Goal: Information Seeking & Learning: Check status

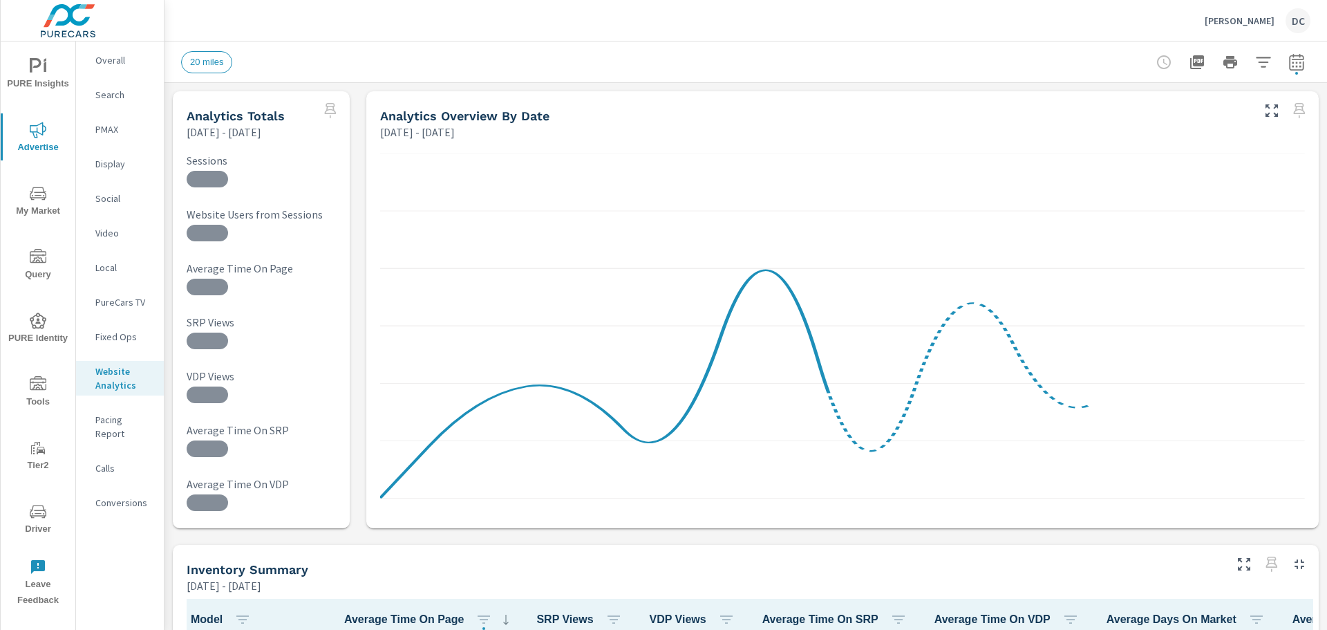
click at [1205, 27] on div "Mark Christopher Cadillac DC" at bounding box center [1258, 20] width 106 height 25
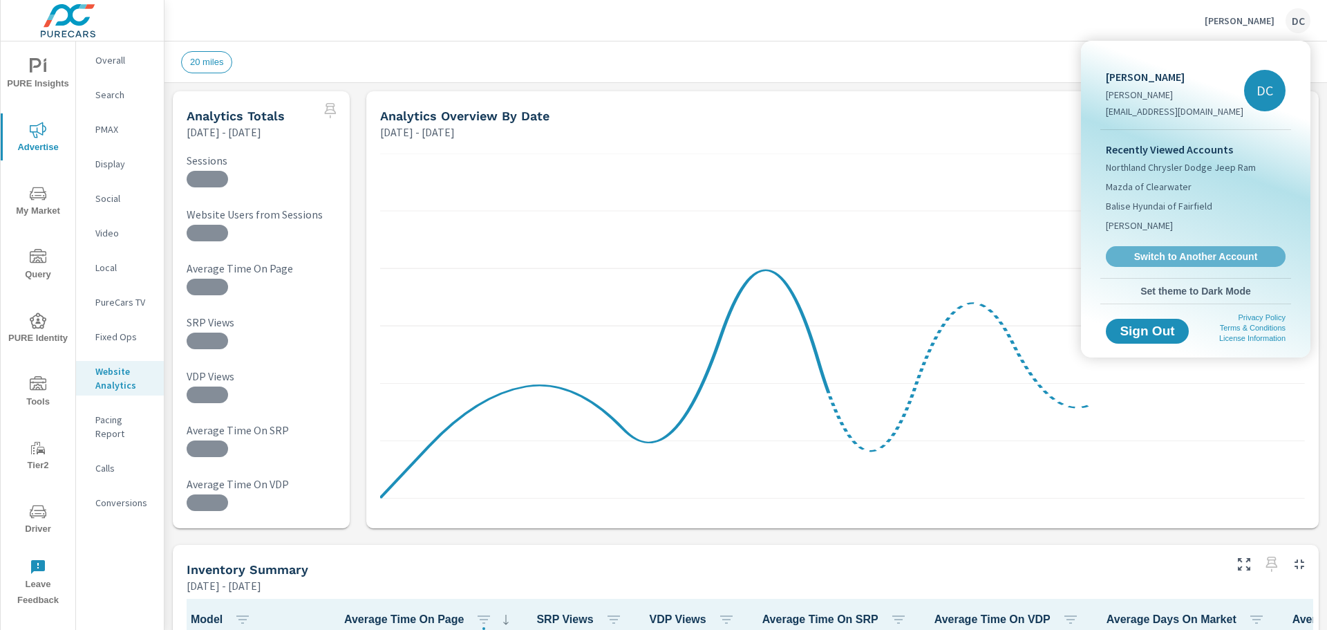
click at [1133, 259] on span "Switch to Another Account" at bounding box center [1196, 256] width 165 height 12
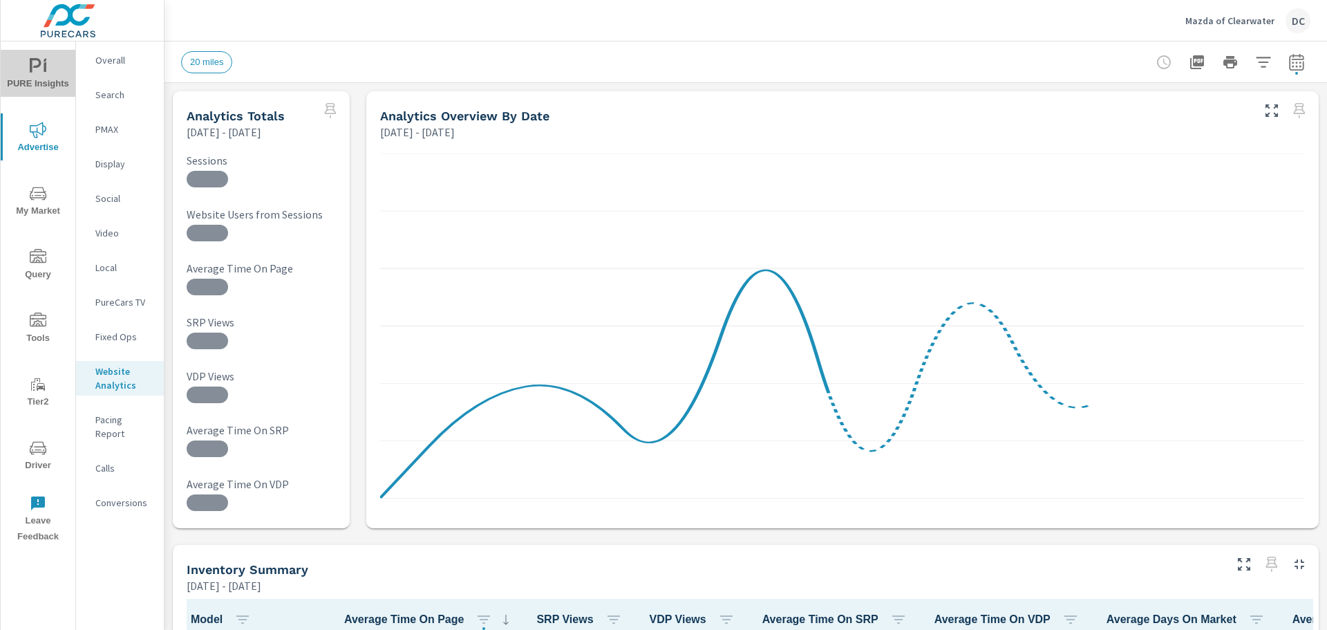
click at [46, 59] on icon "nav menu" at bounding box center [45, 60] width 3 height 5
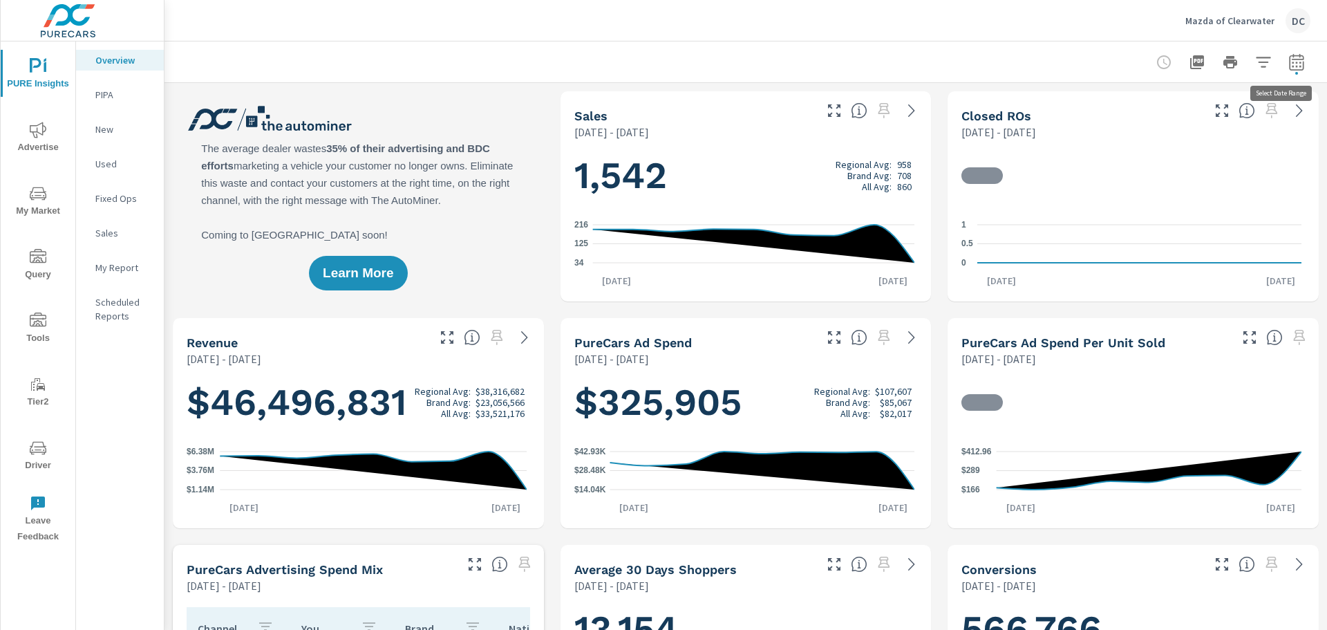
click at [1289, 55] on icon "button" at bounding box center [1297, 62] width 17 height 17
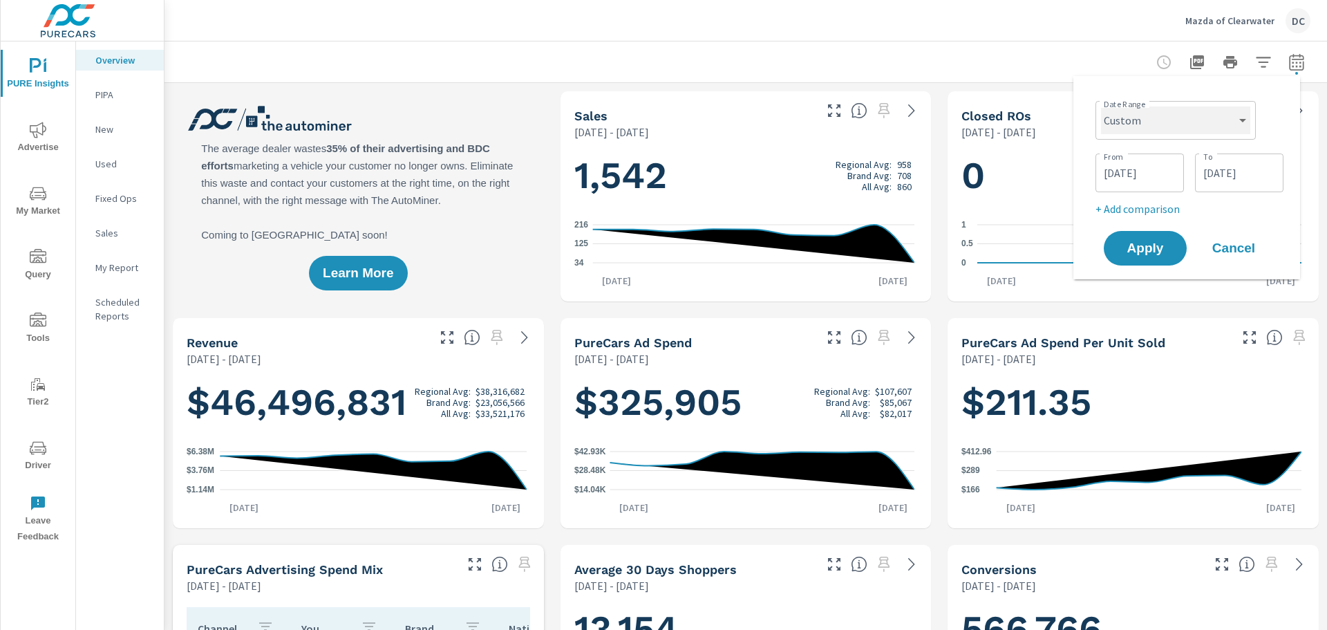
click at [1202, 113] on select "Custom [DATE] Last week Last 7 days Last 14 days Last 30 days Last 45 days Last…" at bounding box center [1175, 120] width 149 height 28
click at [1101, 106] on select "Custom [DATE] Last week Last 7 days Last 14 days Last 30 days Last 45 days Last…" at bounding box center [1175, 120] width 149 height 28
select select "Last 30 days"
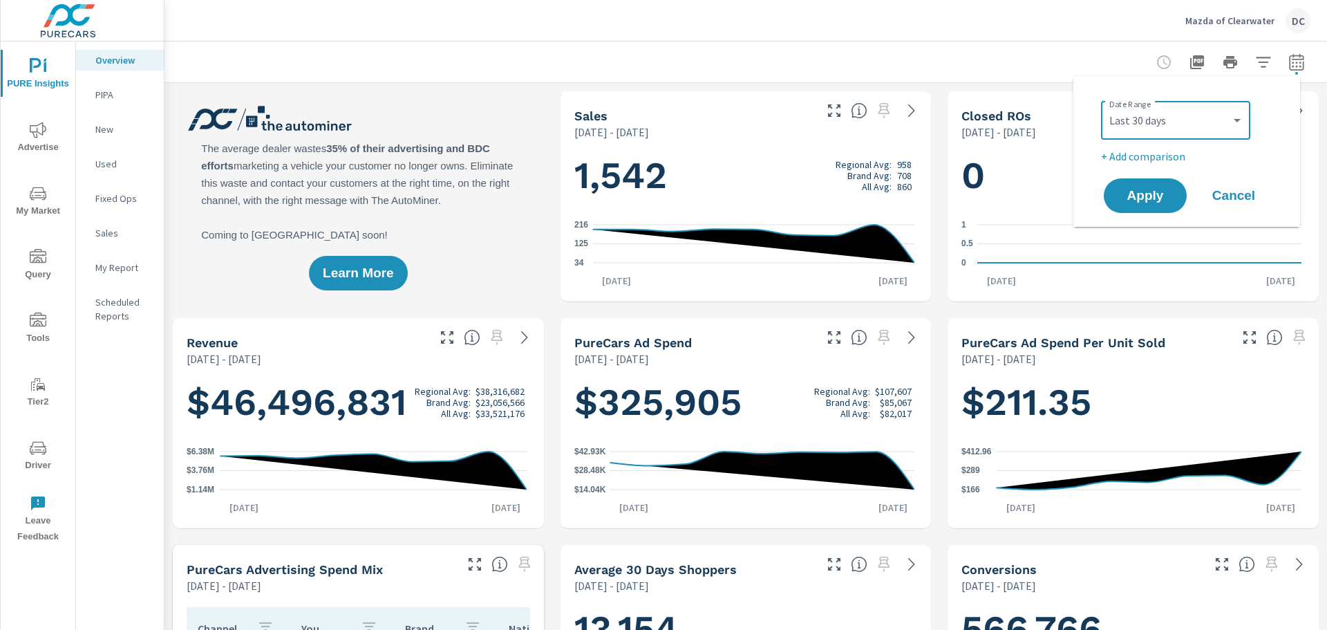
click at [1159, 159] on p "+ Add comparison" at bounding box center [1189, 156] width 177 height 17
select select "Previous period"
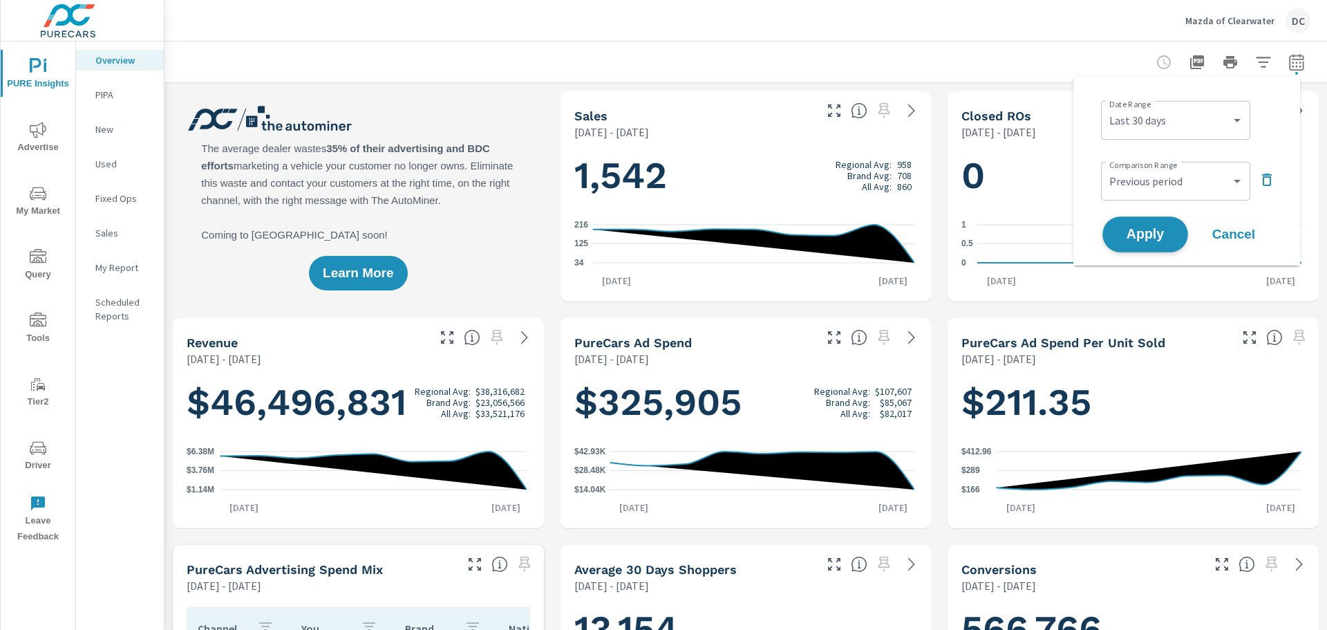
click at [1147, 230] on span "Apply" at bounding box center [1145, 234] width 57 height 13
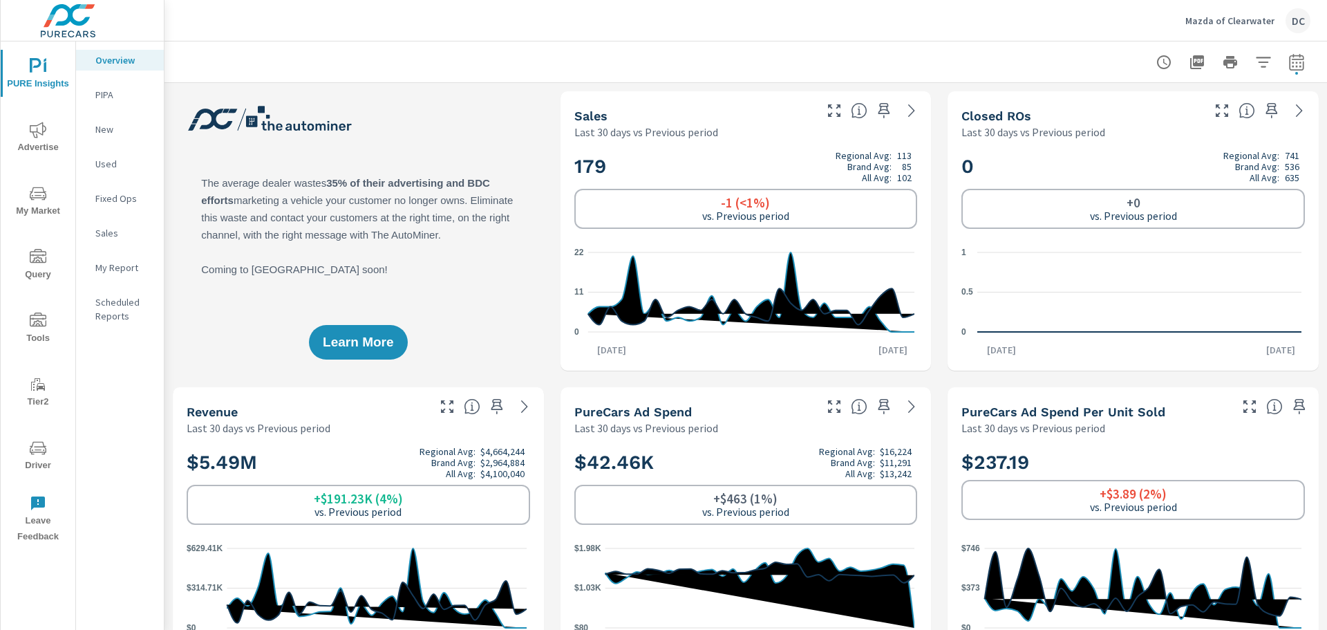
click at [122, 135] on p "New" at bounding box center [123, 129] width 57 height 14
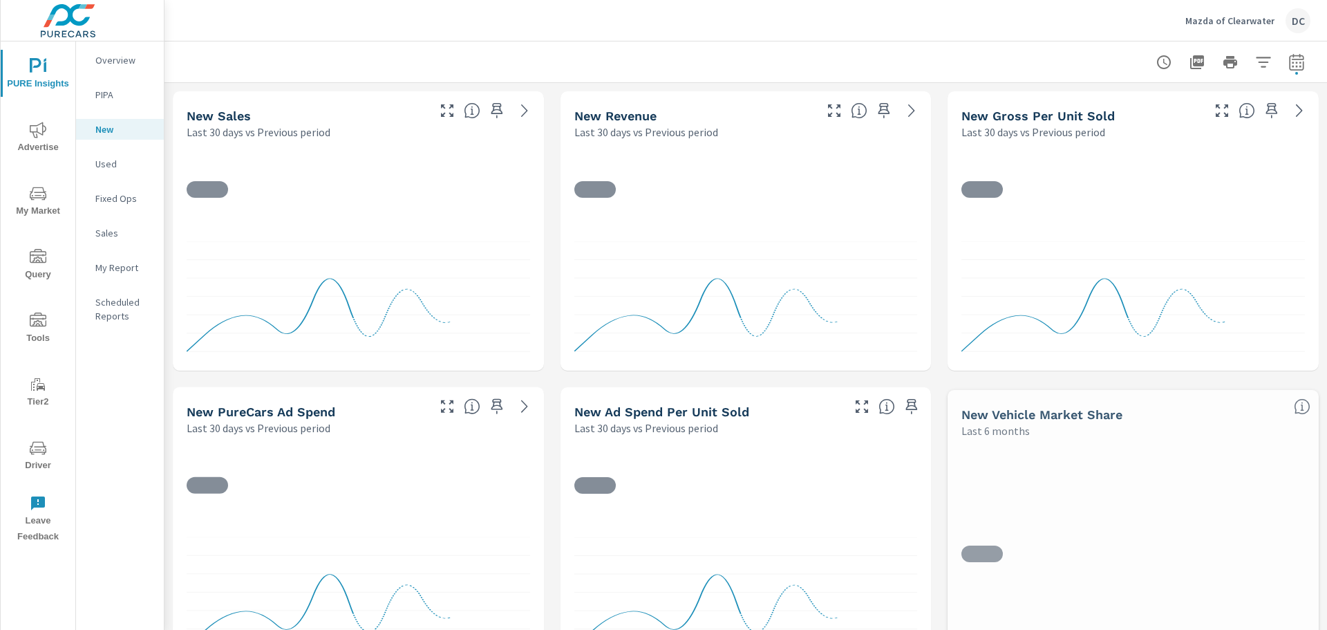
scroll to position [1, 0]
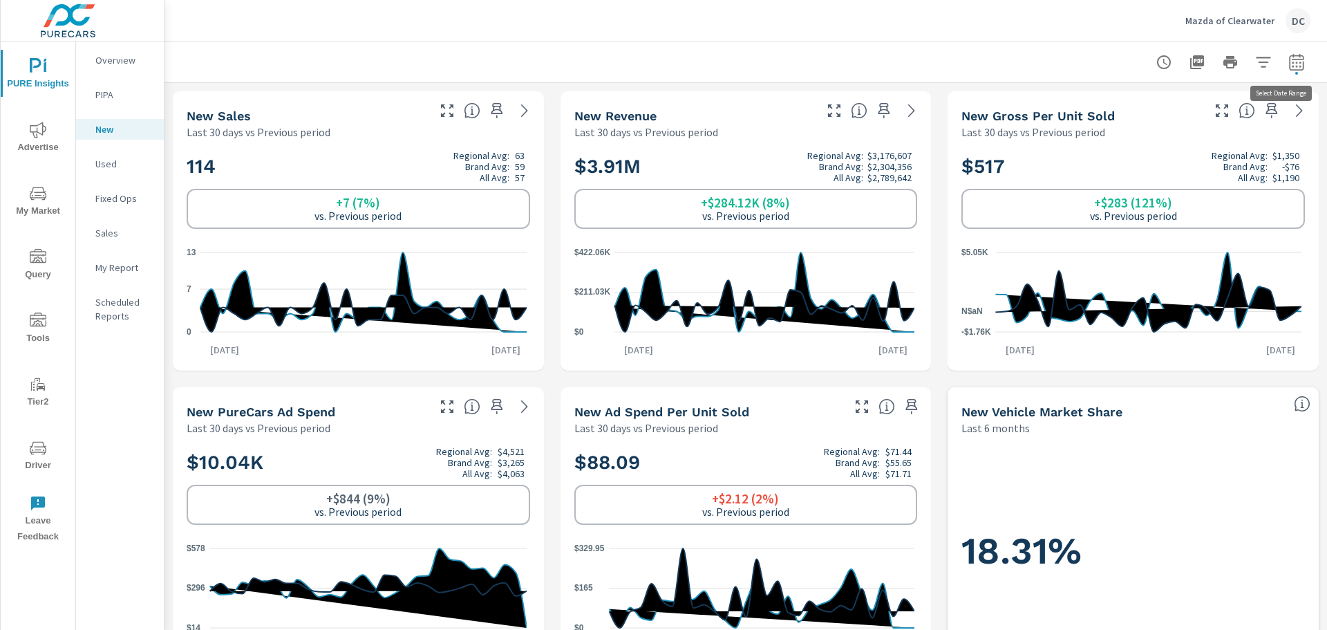
click at [1292, 63] on icon "button" at bounding box center [1296, 65] width 9 height 6
select select "Last 30 days"
select select "Previous period"
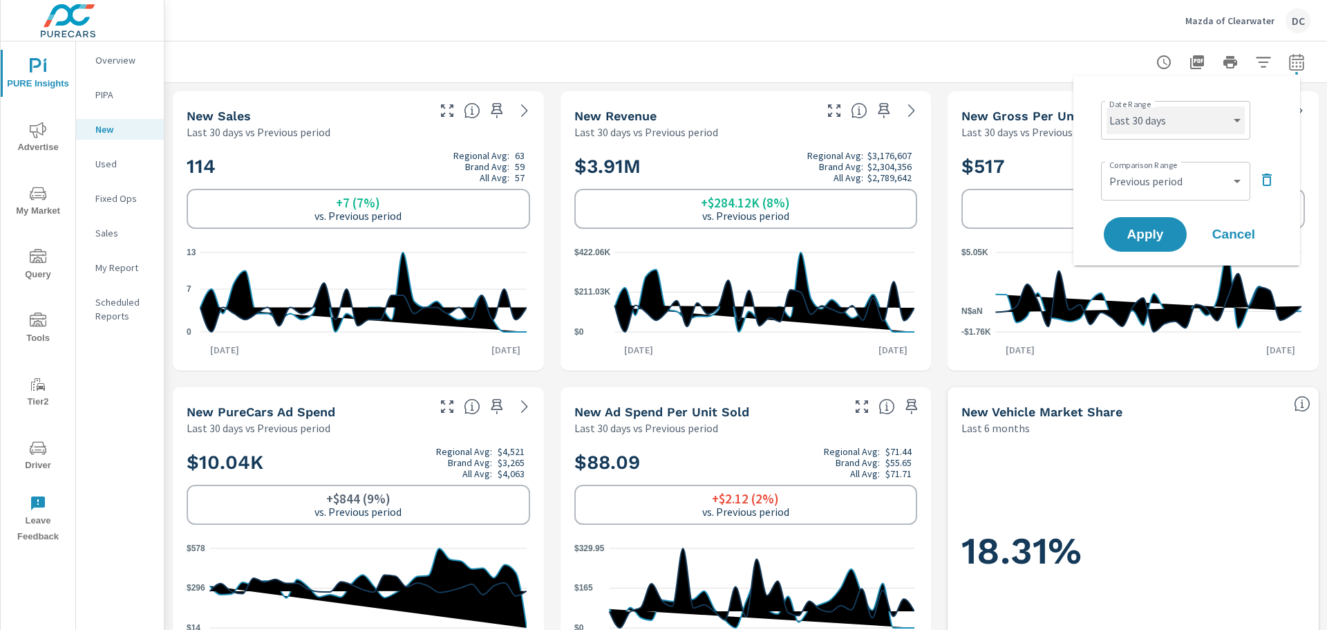
click at [1180, 122] on select "Custom [DATE] Last week Last 7 days Last 14 days Last 30 days Last 45 days Last…" at bounding box center [1176, 120] width 138 height 28
click at [1107, 106] on select "Custom [DATE] Last week Last 7 days Last 14 days Last 30 days Last 45 days Last…" at bounding box center [1176, 120] width 138 height 28
select select "Month to date"
click at [1149, 234] on span "Apply" at bounding box center [1145, 234] width 57 height 13
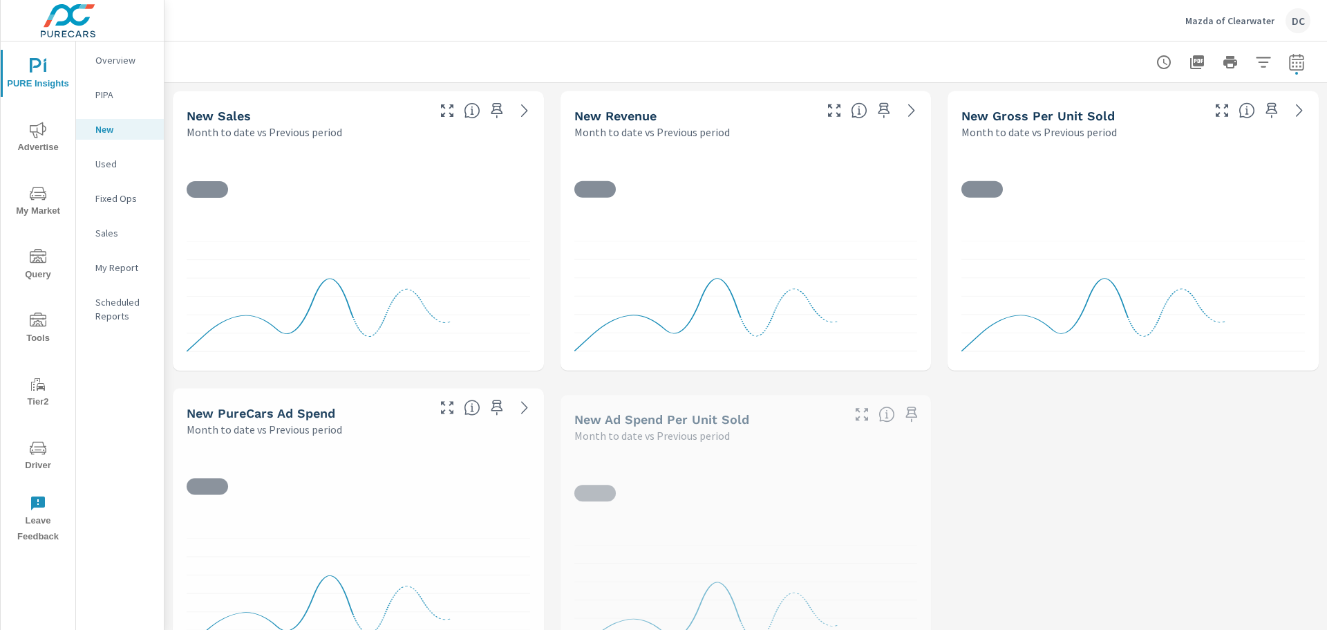
scroll to position [1, 0]
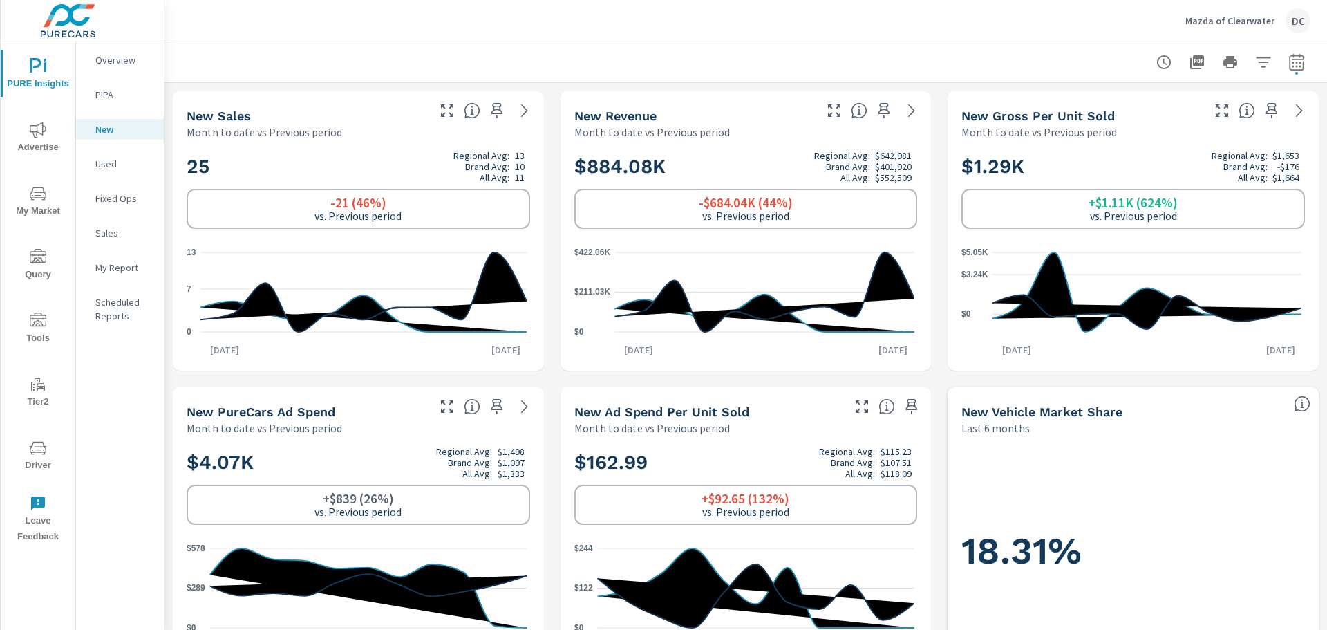
click at [123, 53] on p "Overview" at bounding box center [123, 60] width 57 height 14
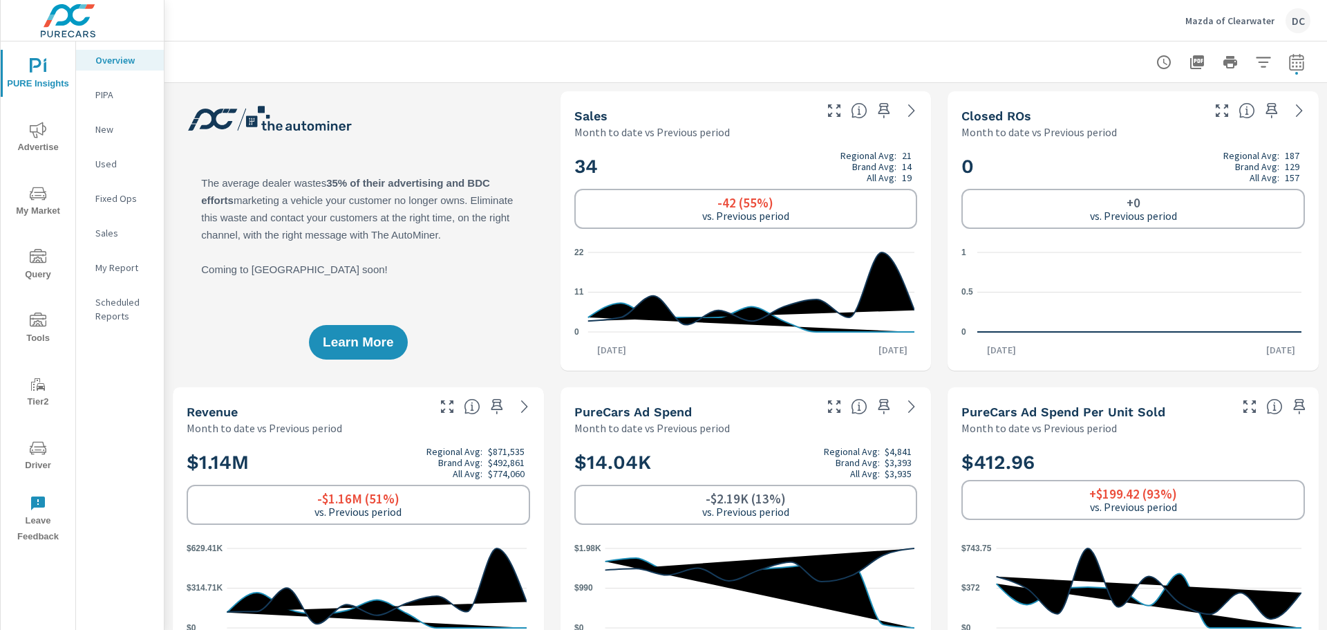
scroll to position [1, 0]
click at [1289, 62] on icon "button" at bounding box center [1297, 62] width 17 height 17
select select "Month to date"
select select "Previous period"
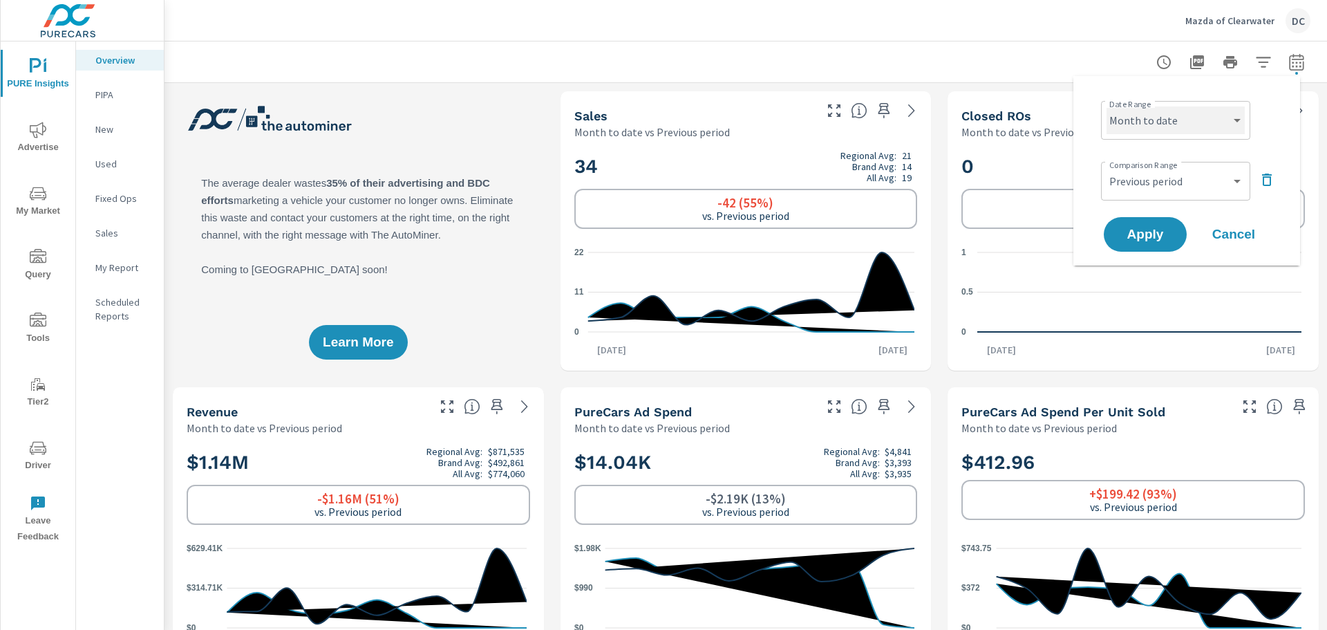
click at [1179, 129] on select "Custom [DATE] Last week Last 7 days Last 14 days Last 30 days Last 45 days Last…" at bounding box center [1176, 120] width 138 height 28
click at [1107, 106] on select "Custom [DATE] Last week Last 7 days Last 14 days Last 30 days Last 45 days Last…" at bounding box center [1176, 120] width 138 height 28
click at [1132, 228] on span "Apply" at bounding box center [1145, 234] width 57 height 13
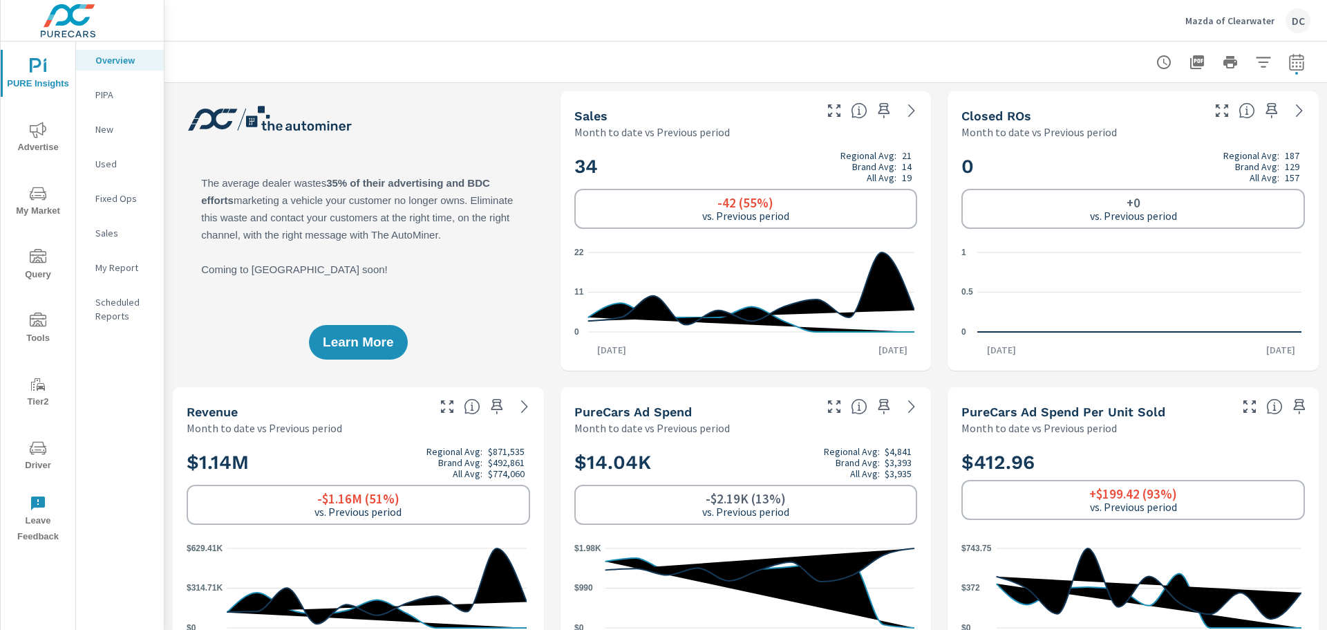
click at [104, 123] on p "New" at bounding box center [123, 129] width 57 height 14
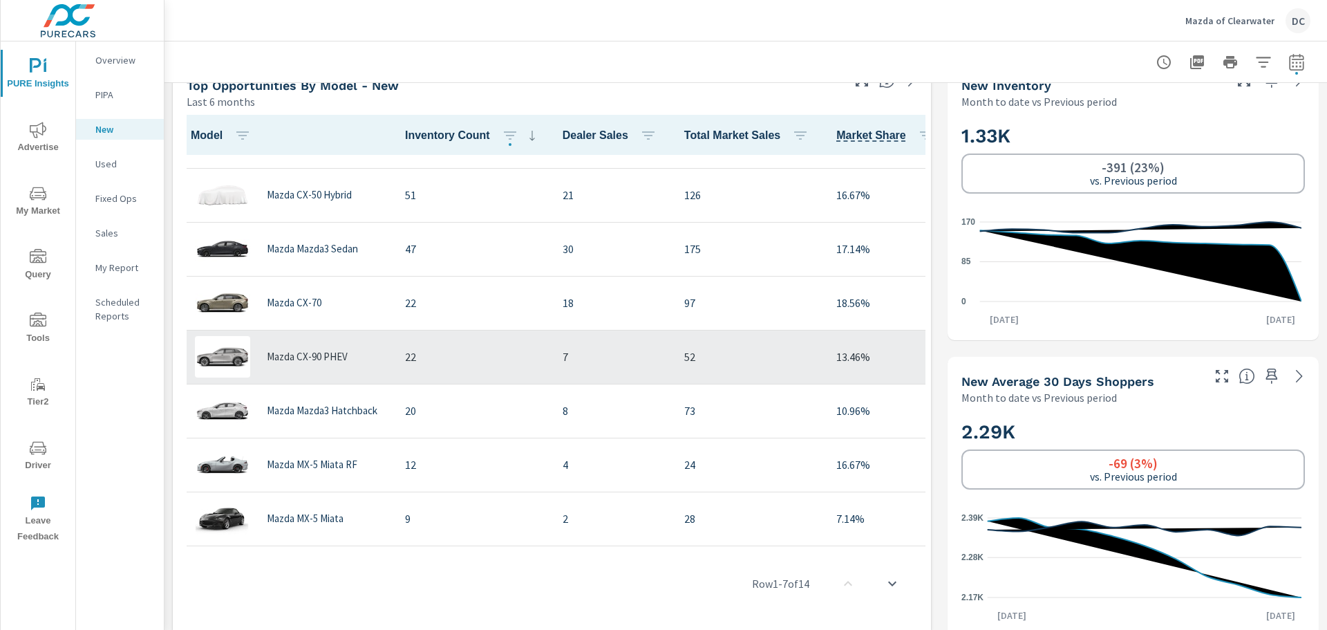
scroll to position [207, 0]
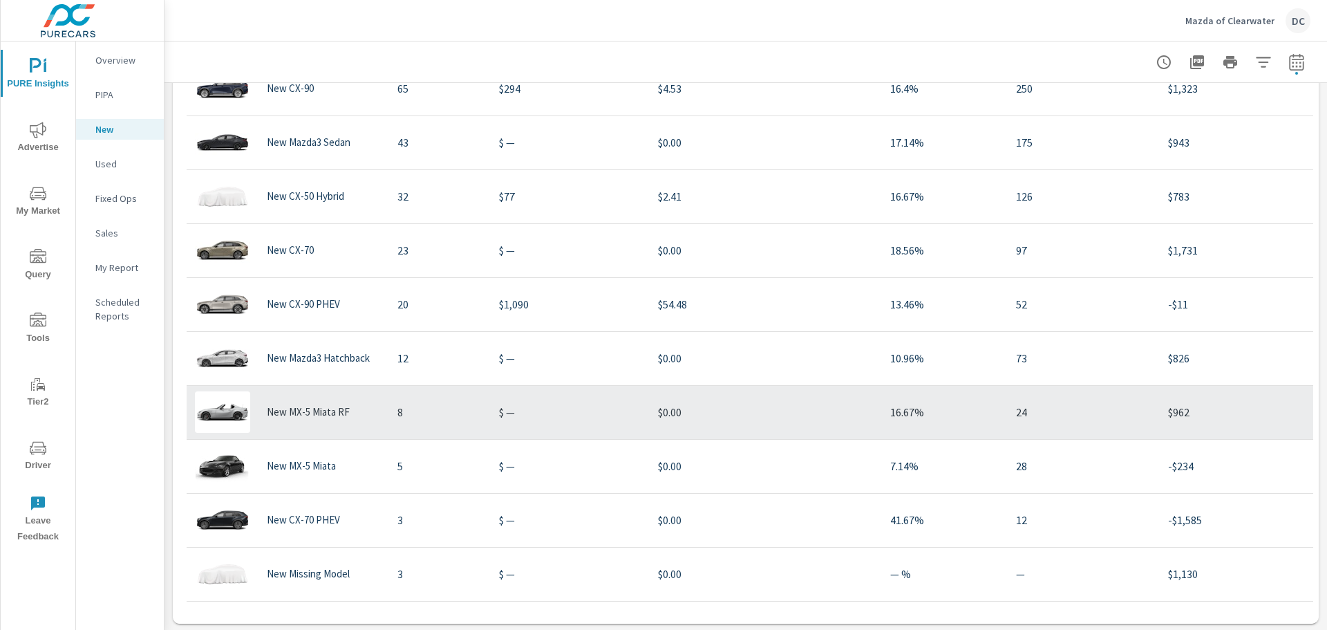
scroll to position [1524, 0]
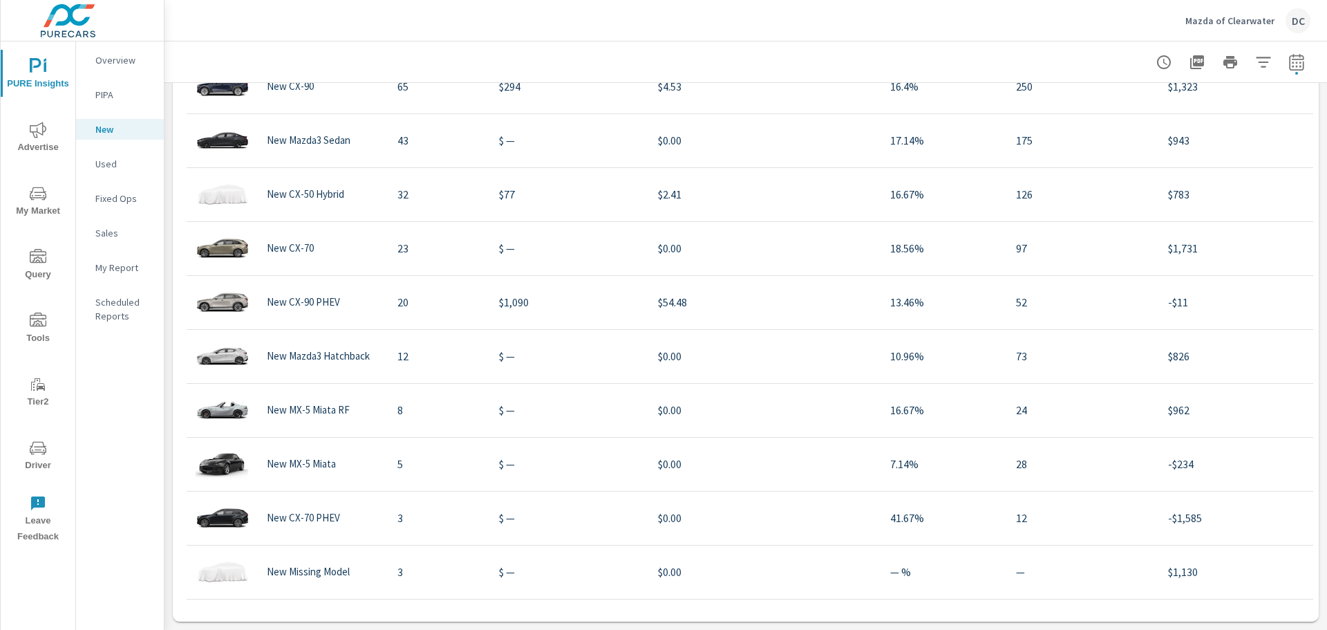
click at [118, 55] on p "Overview" at bounding box center [123, 60] width 57 height 14
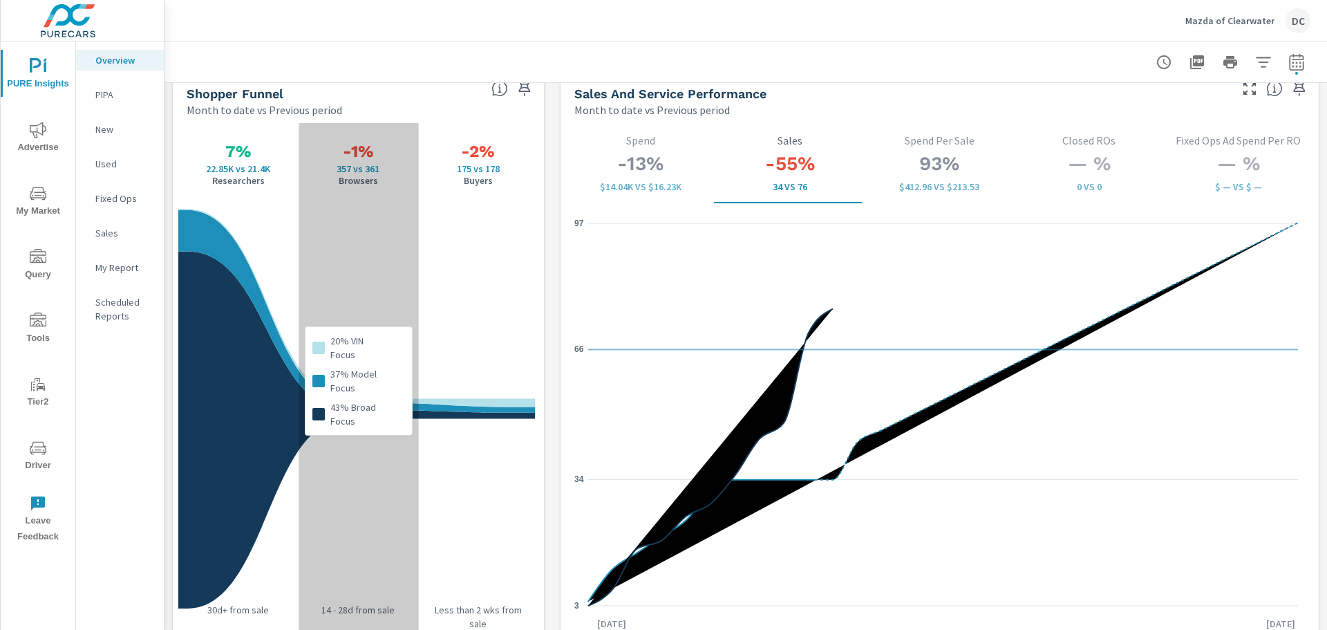
scroll to position [1728, 0]
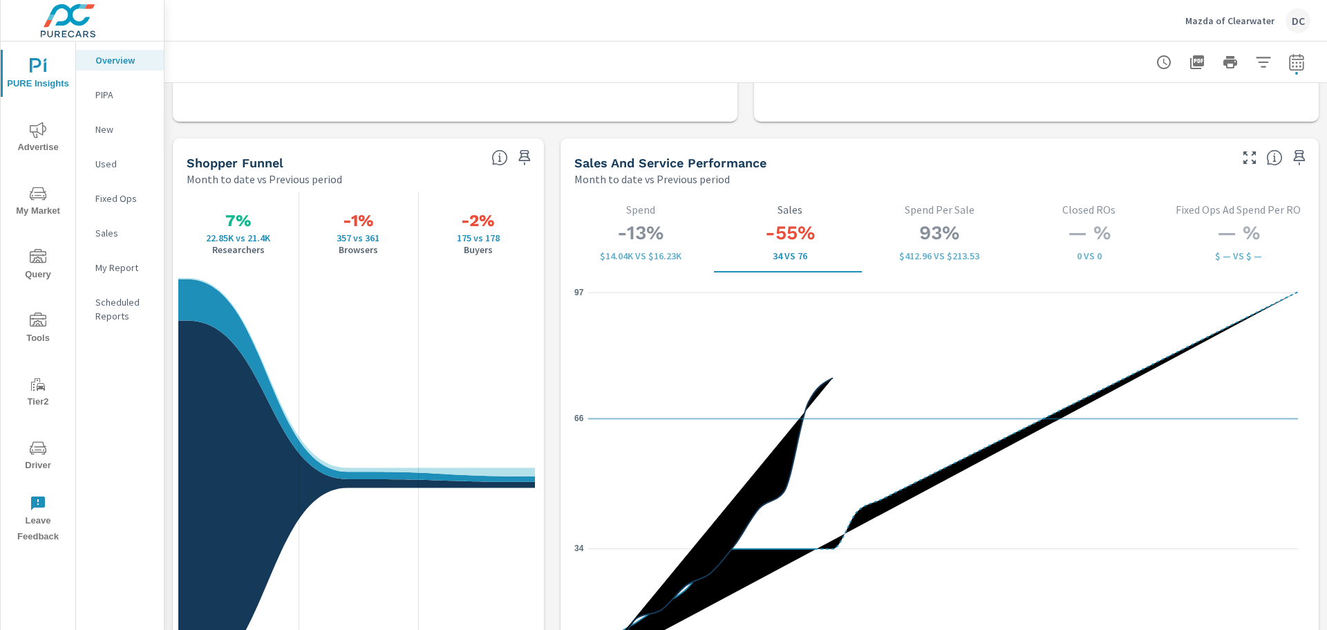
click at [1289, 57] on icon "button" at bounding box center [1296, 61] width 15 height 17
select select "Month to date"
select select "Previous period"
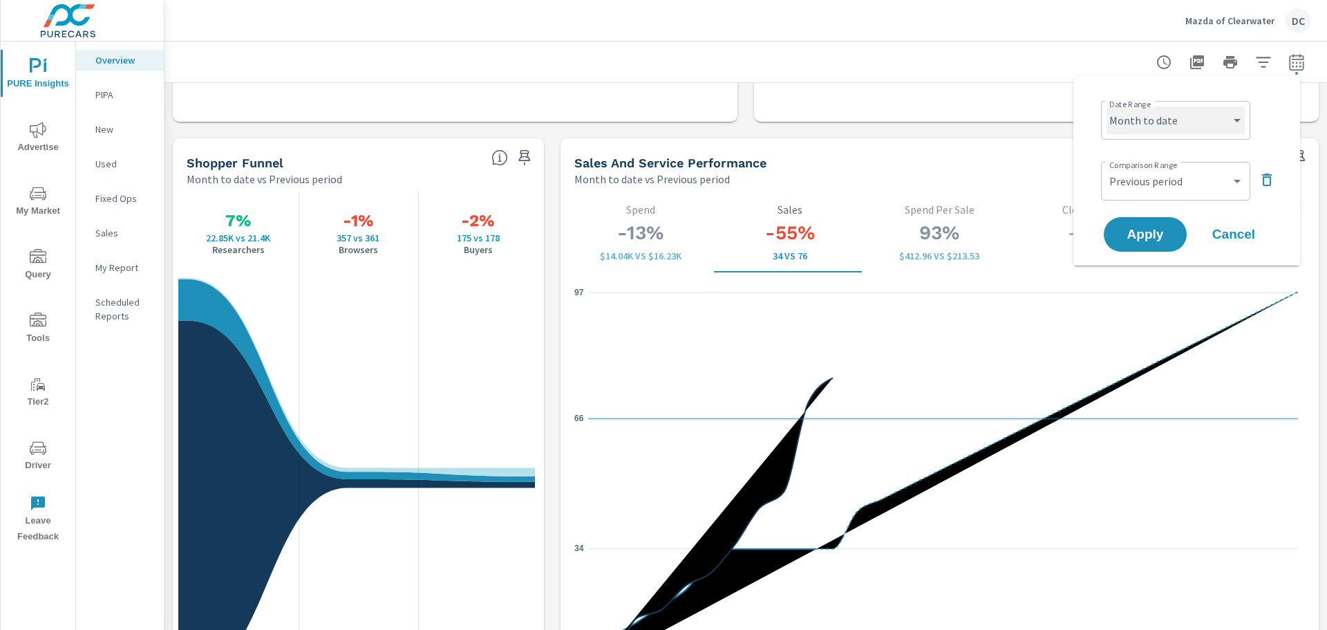
click at [1182, 118] on select "Custom [DATE] Last week Last 7 days Last 14 days Last 30 days Last 45 days Last…" at bounding box center [1176, 120] width 138 height 28
click at [1107, 106] on select "Custom [DATE] Last week Last 7 days Last 14 days Last 30 days Last 45 days Last…" at bounding box center [1176, 120] width 138 height 28
select select "Last 30 days"
click at [1155, 235] on span "Apply" at bounding box center [1145, 234] width 57 height 13
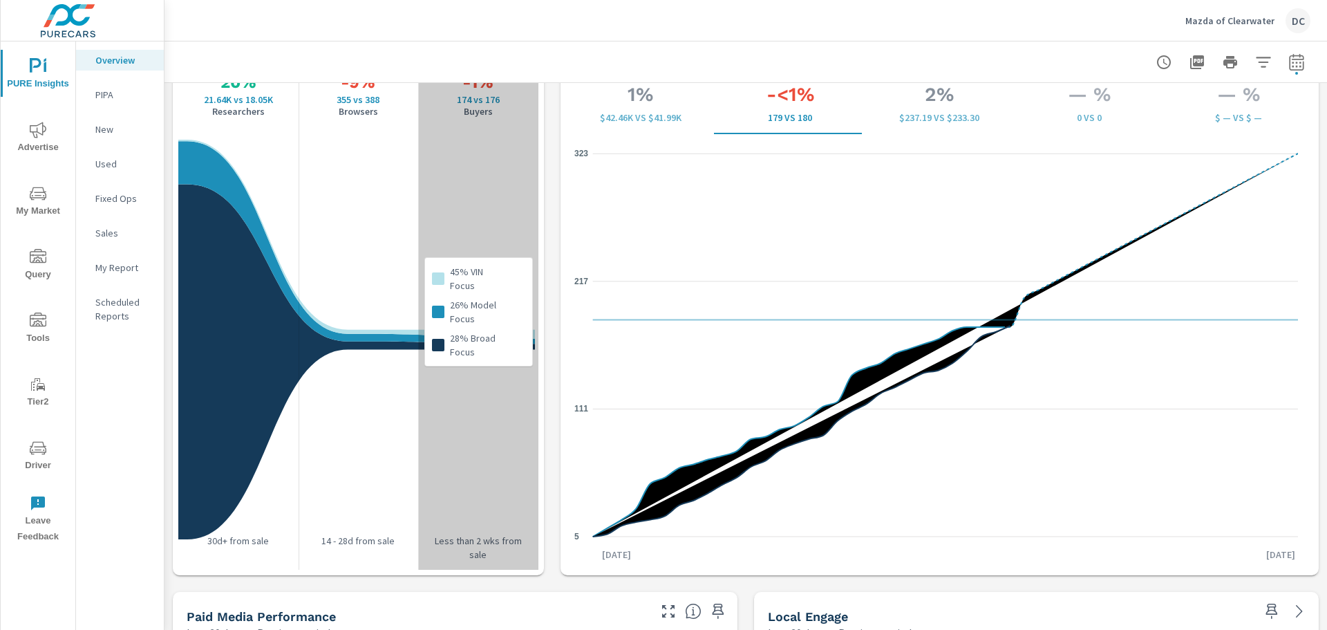
scroll to position [1728, 0]
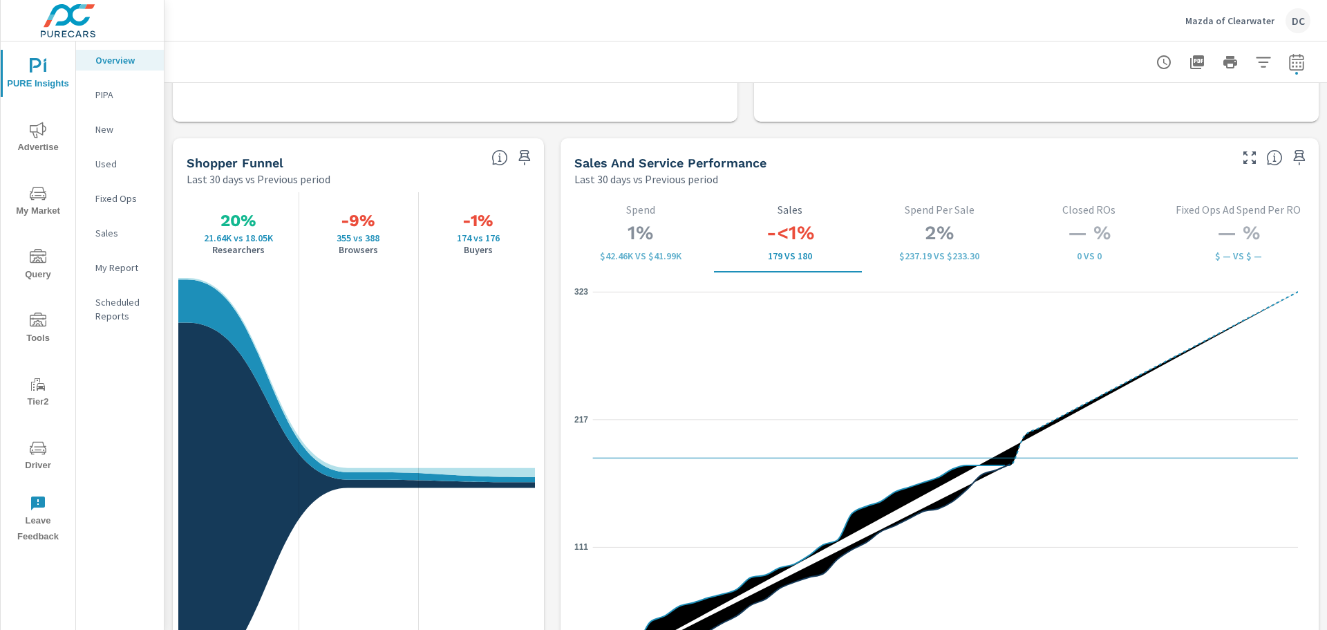
click at [48, 141] on span "Advertise" at bounding box center [38, 139] width 66 height 34
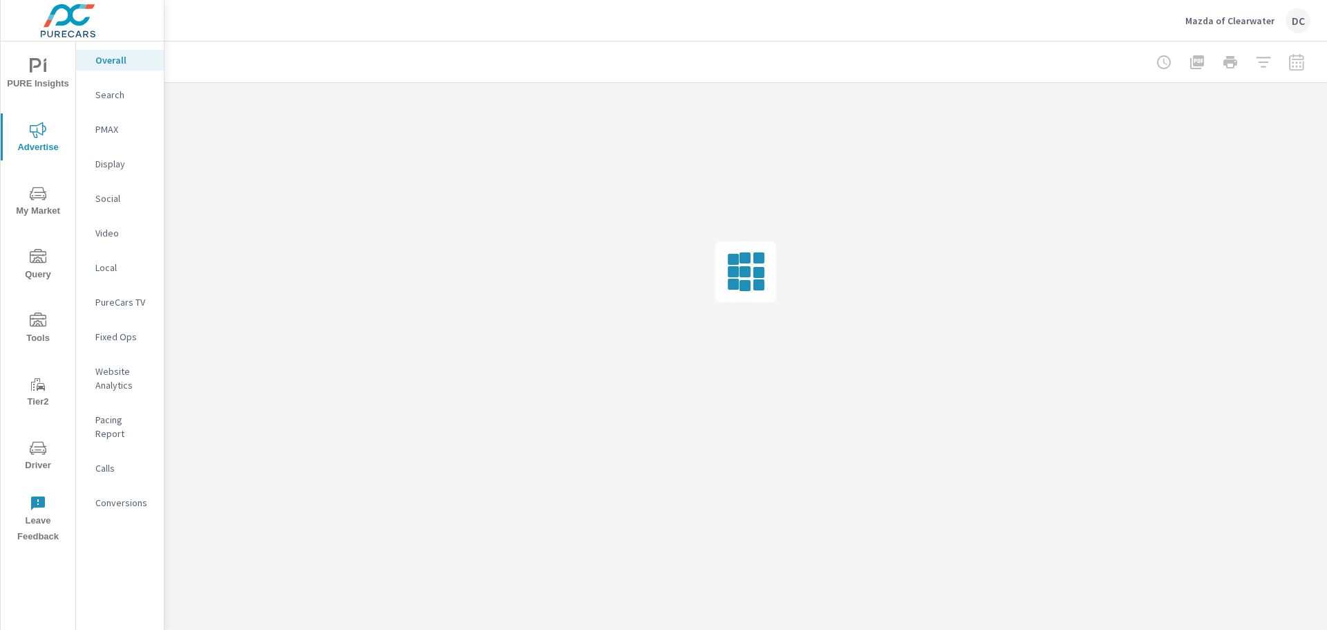
click at [124, 162] on p "Display" at bounding box center [123, 164] width 57 height 14
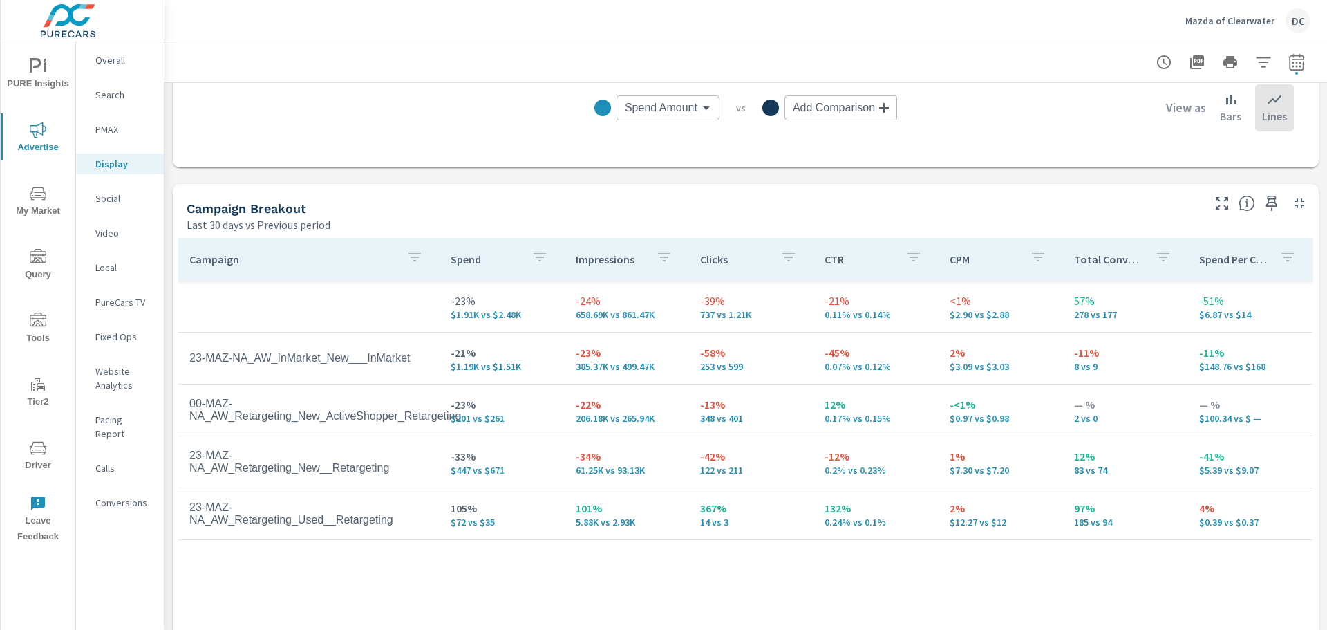
scroll to position [498, 0]
click at [1289, 61] on icon "button" at bounding box center [1297, 62] width 17 height 17
select select "Last 30 days"
select select "Previous period"
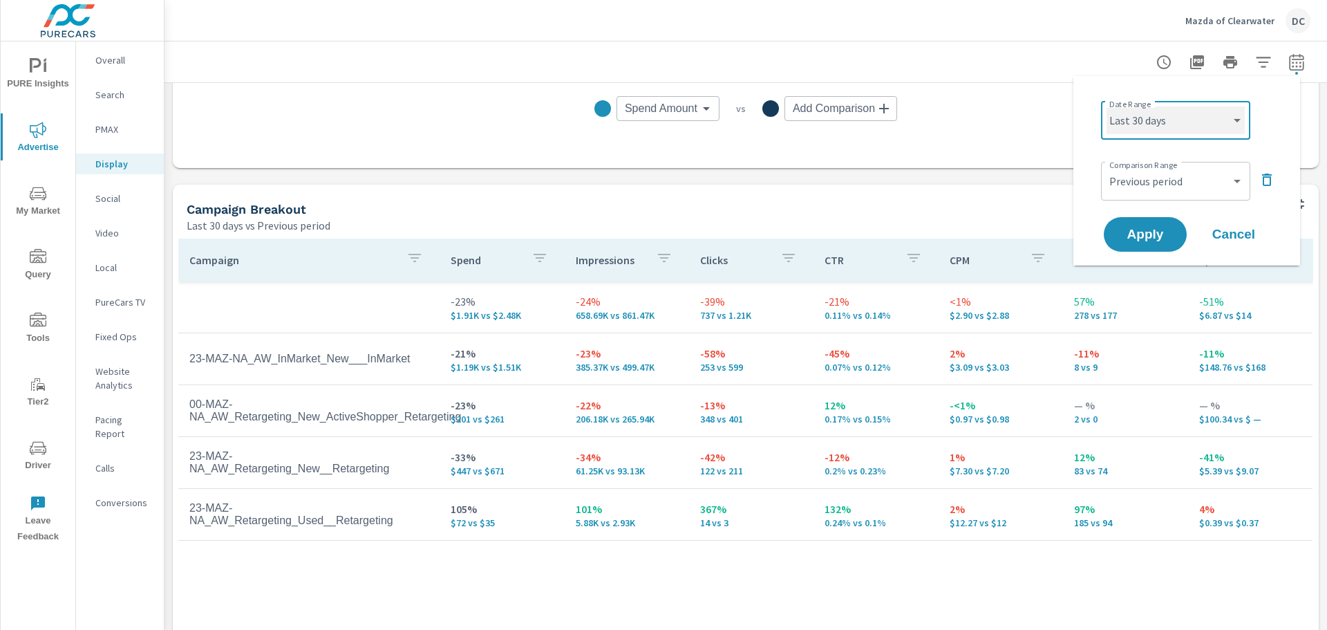
click at [1201, 118] on select "Custom [DATE] Last week Last 7 days Last 14 days Last 30 days Last 45 days Last…" at bounding box center [1176, 120] width 138 height 28
click at [1107, 106] on select "Custom [DATE] Last week Last 7 days Last 14 days Last 30 days Last 45 days Last…" at bounding box center [1176, 120] width 138 height 28
select select "Last month"
click at [1137, 237] on span "Apply" at bounding box center [1145, 234] width 57 height 13
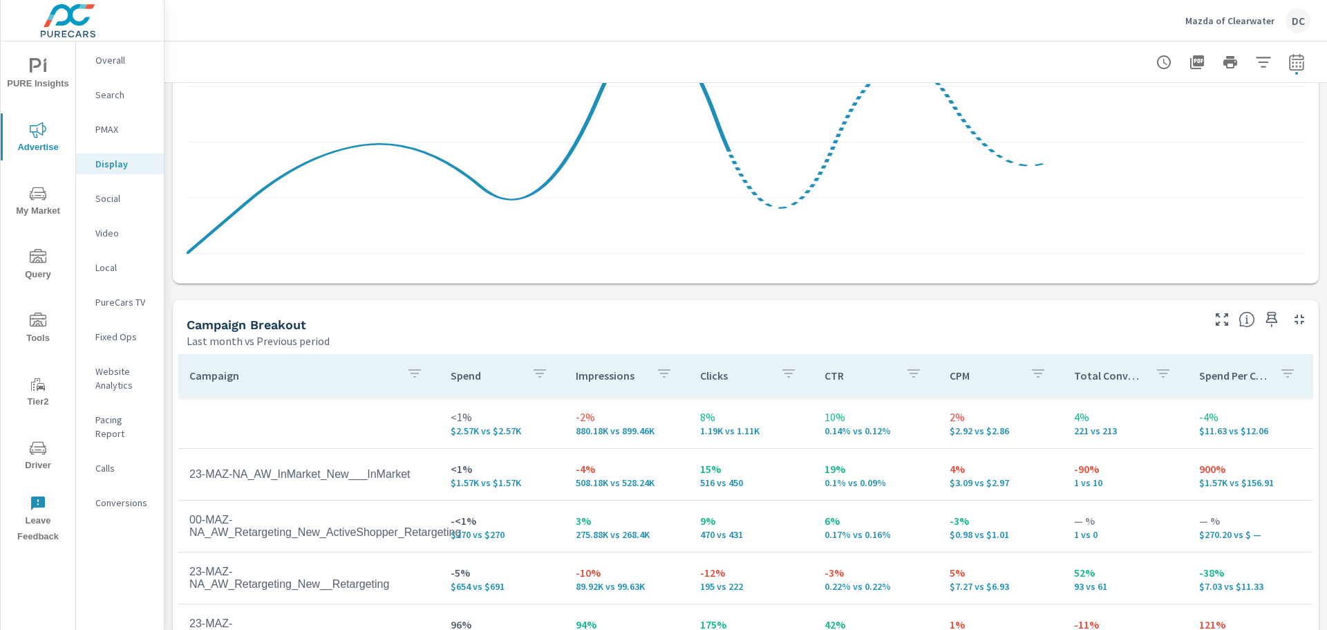
scroll to position [553, 0]
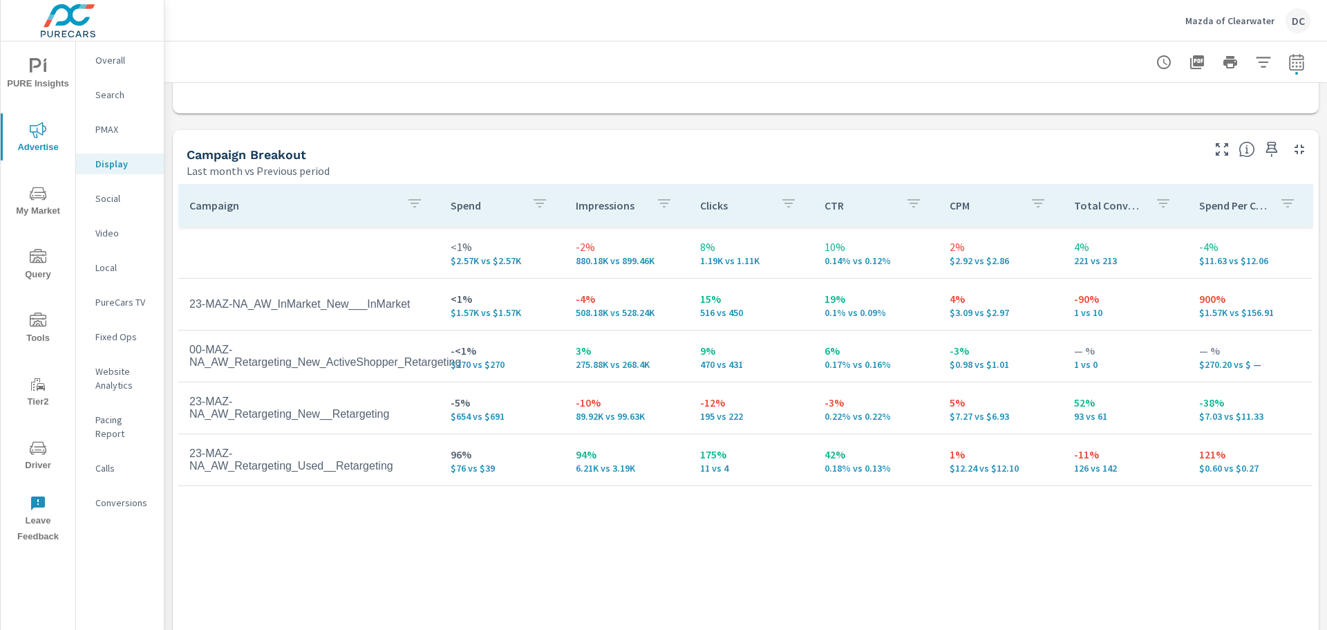
click at [110, 198] on p "Social" at bounding box center [123, 199] width 57 height 14
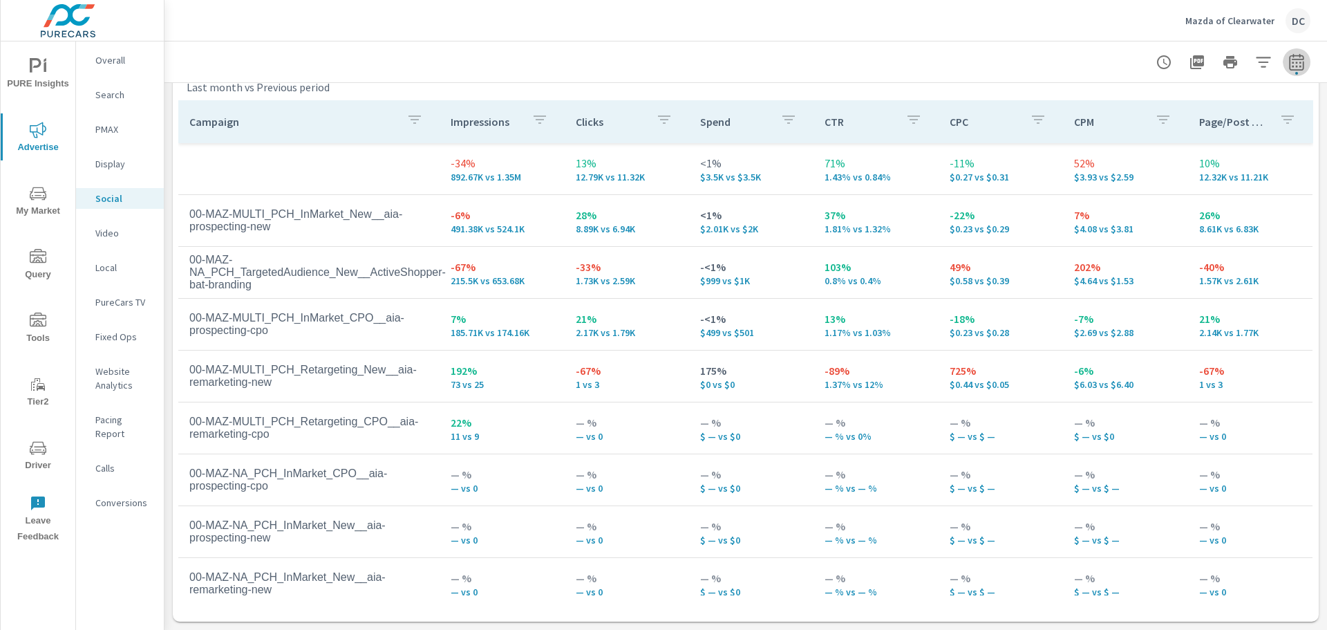
click at [1292, 63] on icon "button" at bounding box center [1296, 65] width 9 height 6
select select "Last month"
select select "Previous period"
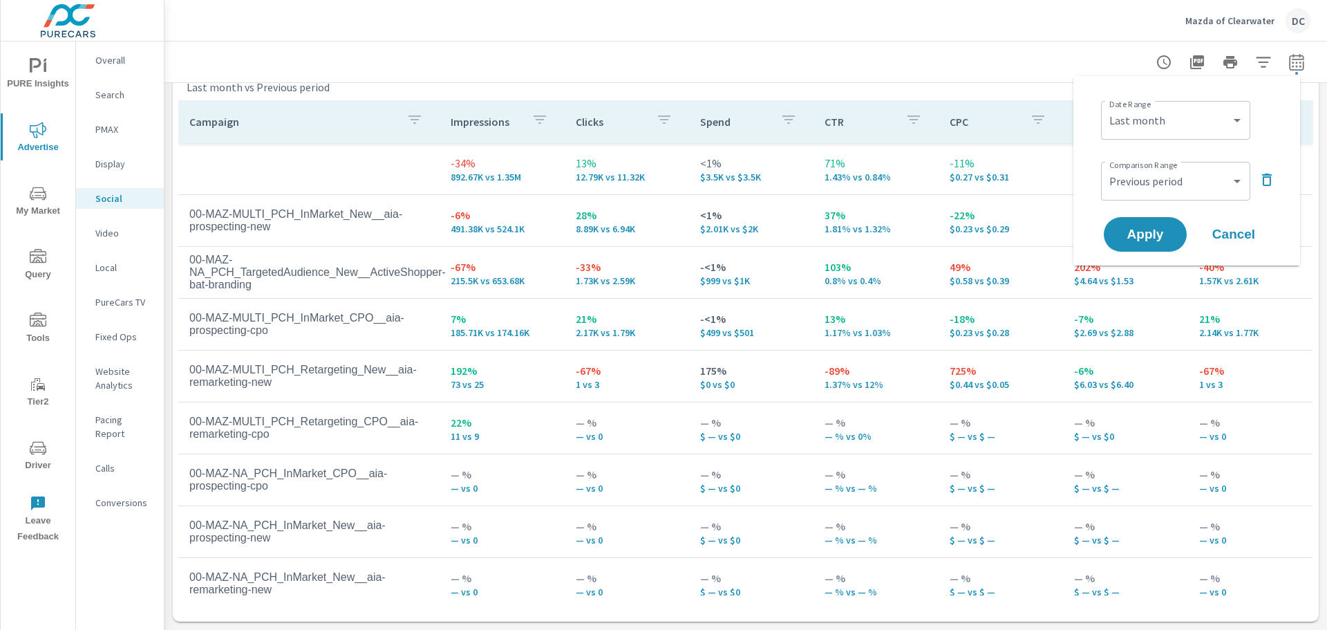
click at [1100, 59] on div at bounding box center [746, 61] width 1130 height 41
